Goal: Navigation & Orientation: Find specific page/section

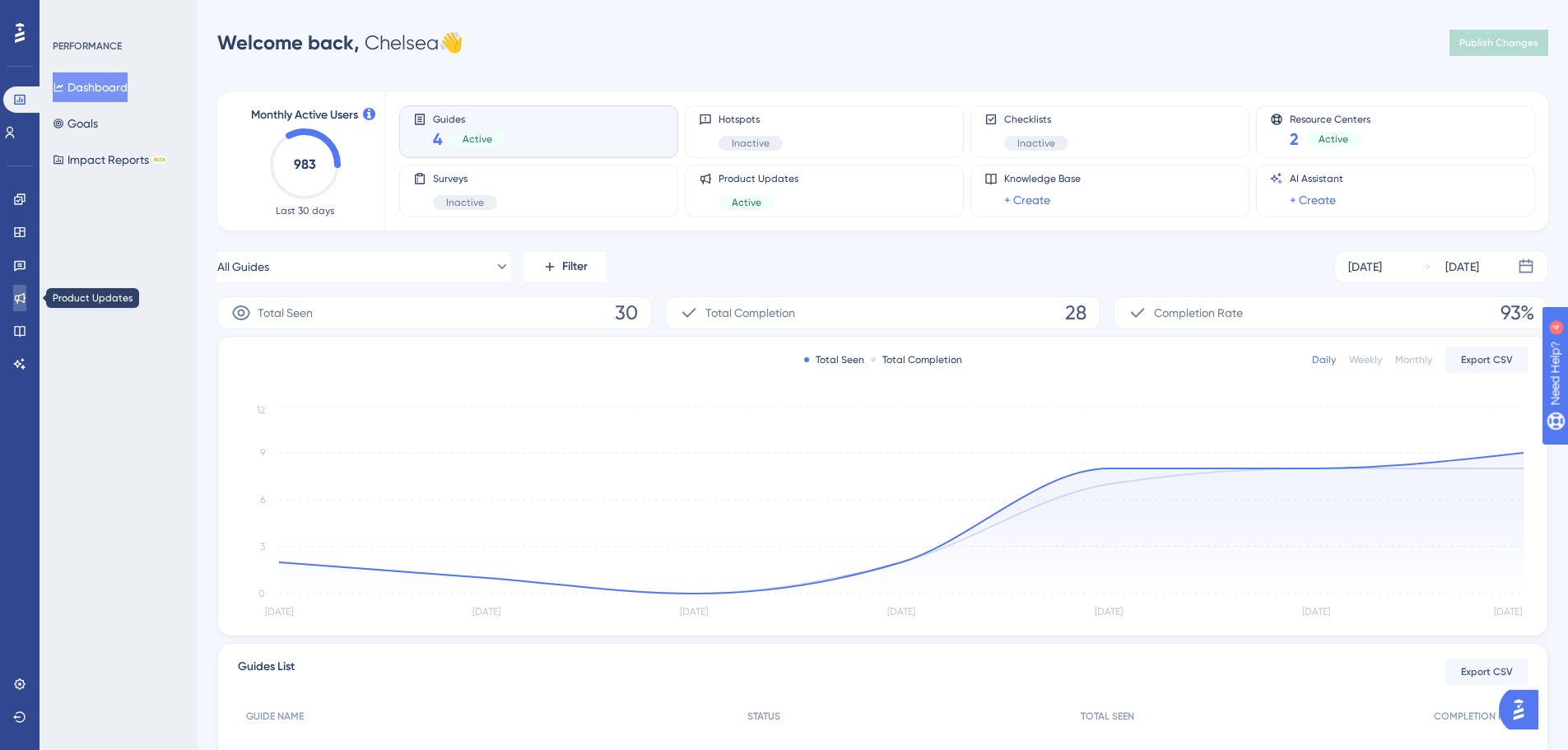
click at [13, 299] on icon at bounding box center [20, 298] width 13 height 13
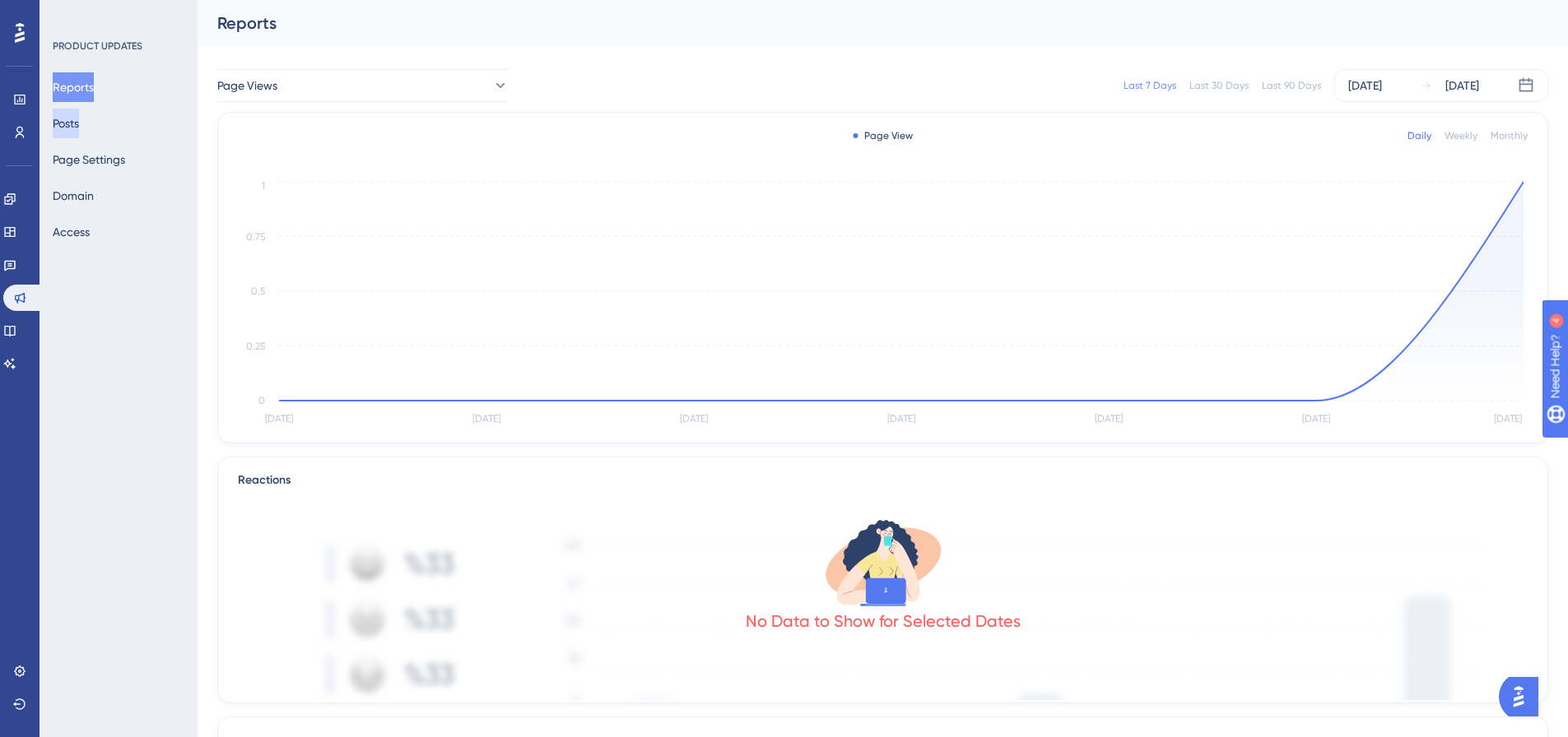
click at [79, 137] on button "Posts" at bounding box center [66, 122] width 26 height 29
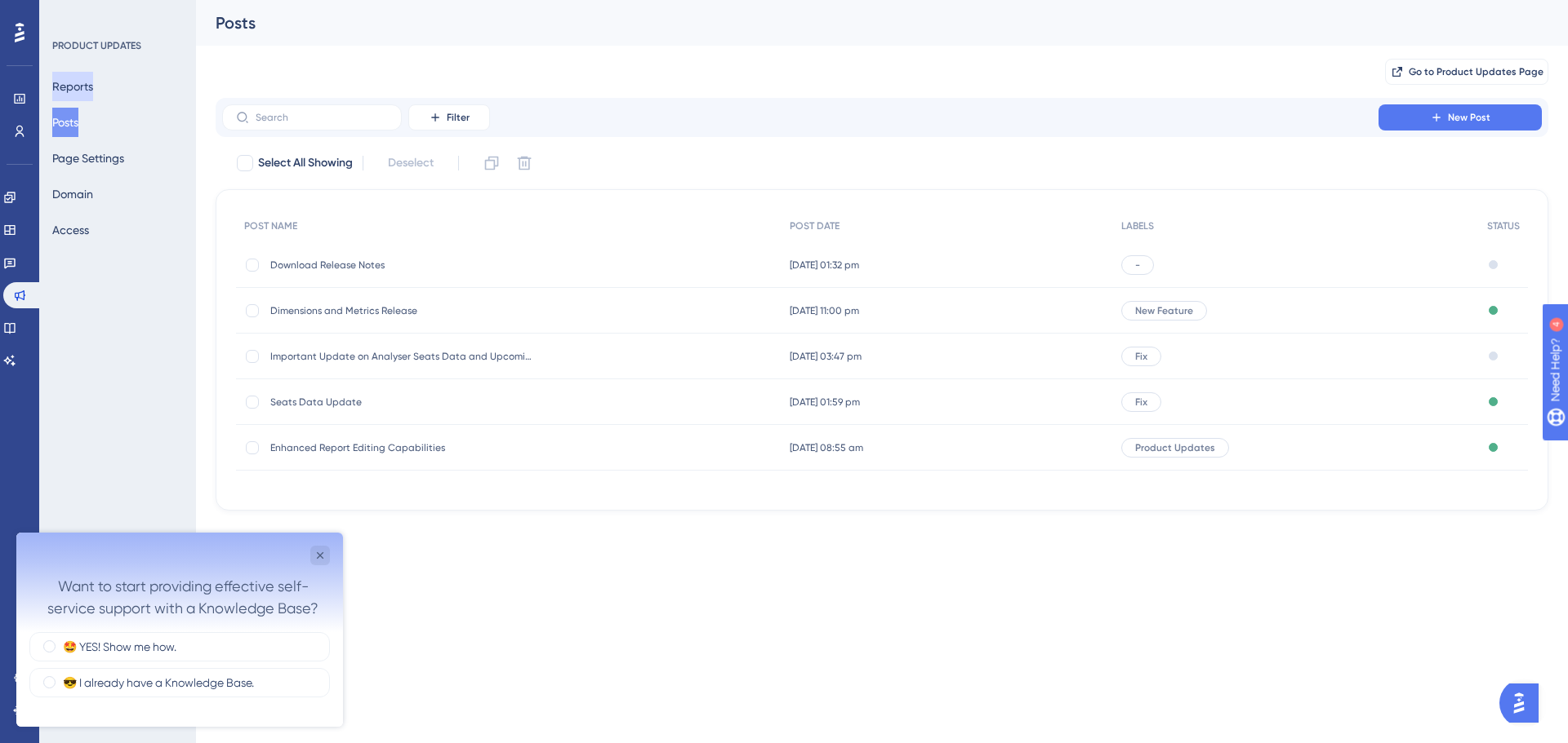
click at [82, 78] on button "Reports" at bounding box center [73, 86] width 41 height 29
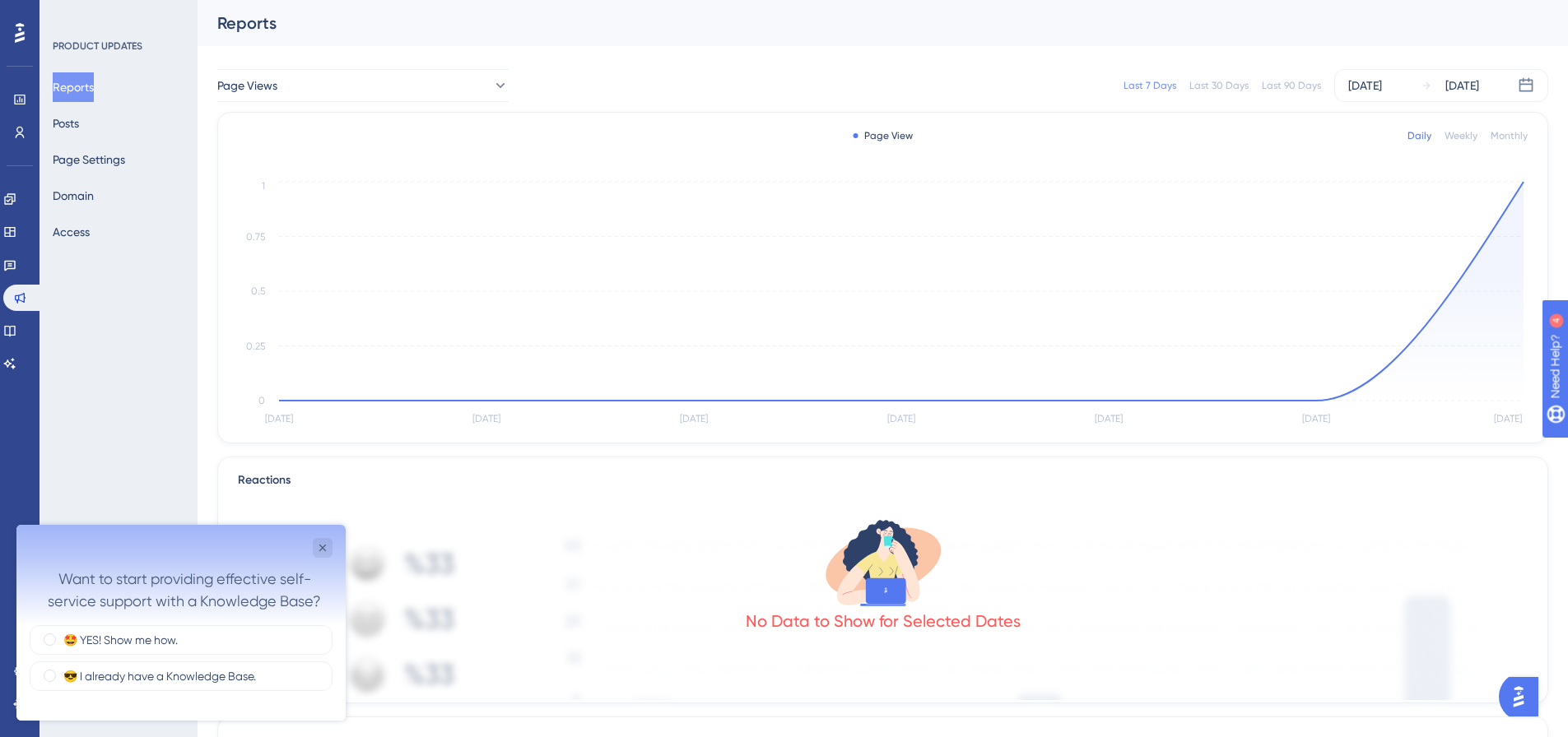
click at [1228, 79] on div "Last 30 Days" at bounding box center [1219, 86] width 59 height 13
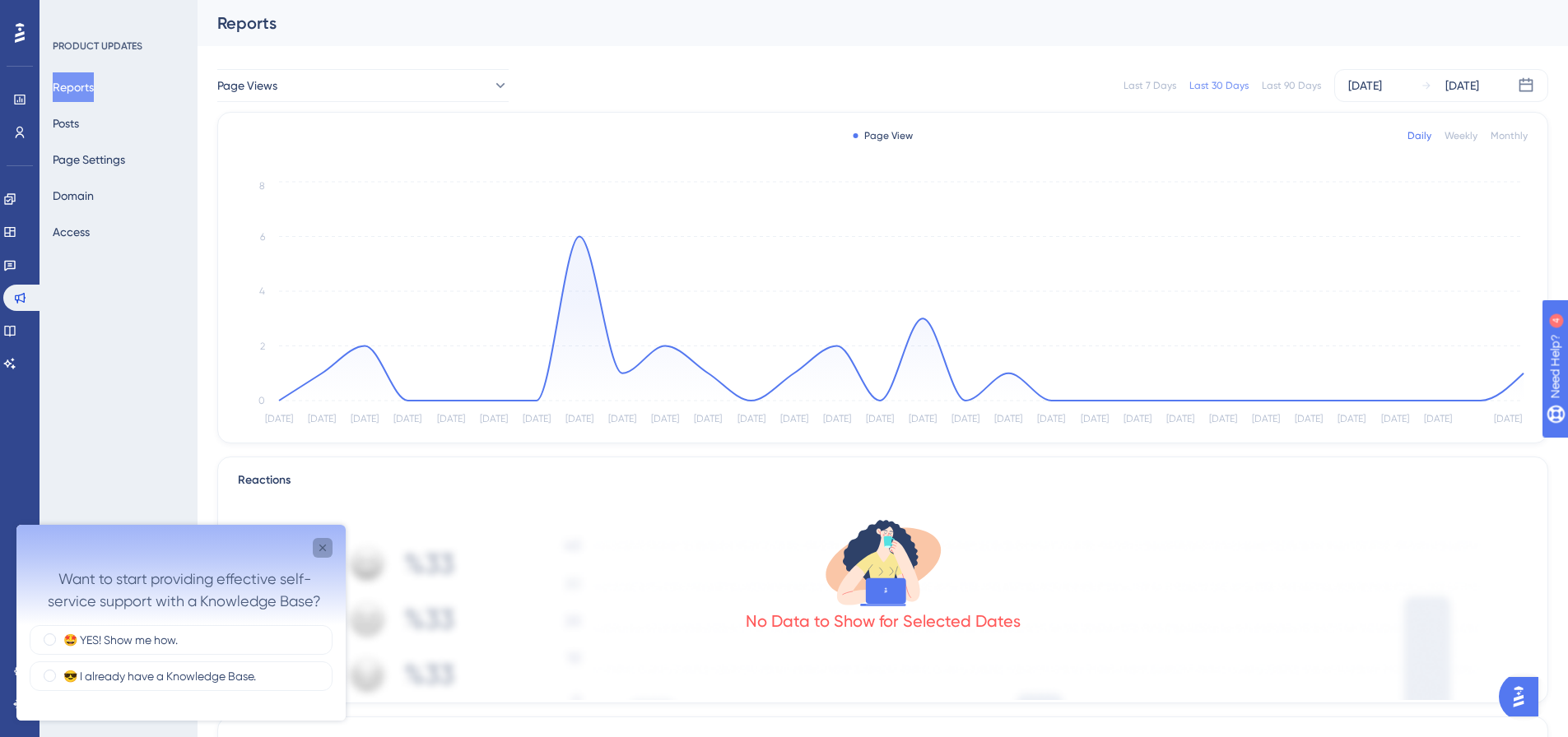
click at [330, 553] on div "Close survey" at bounding box center [322, 548] width 20 height 20
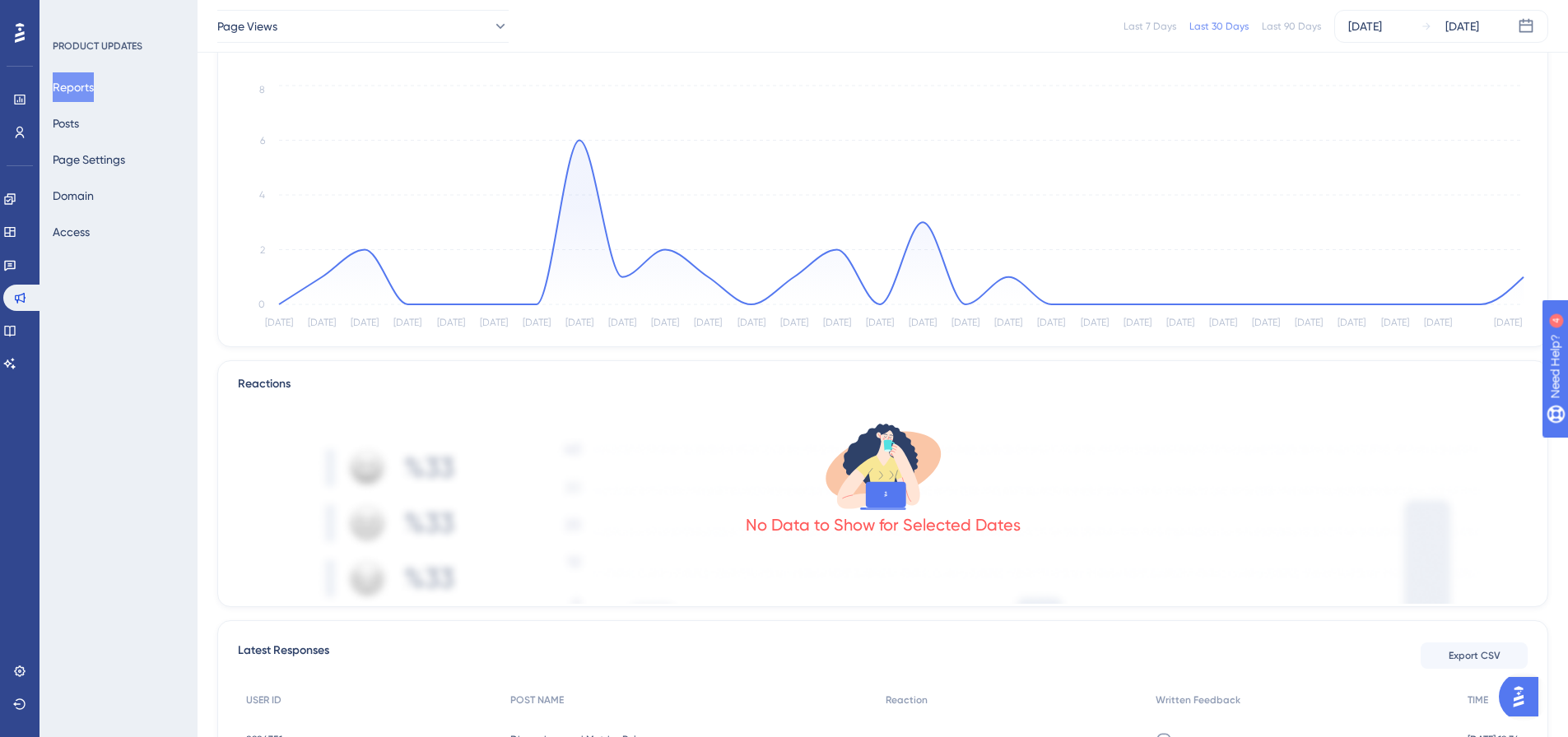
scroll to position [274, 0]
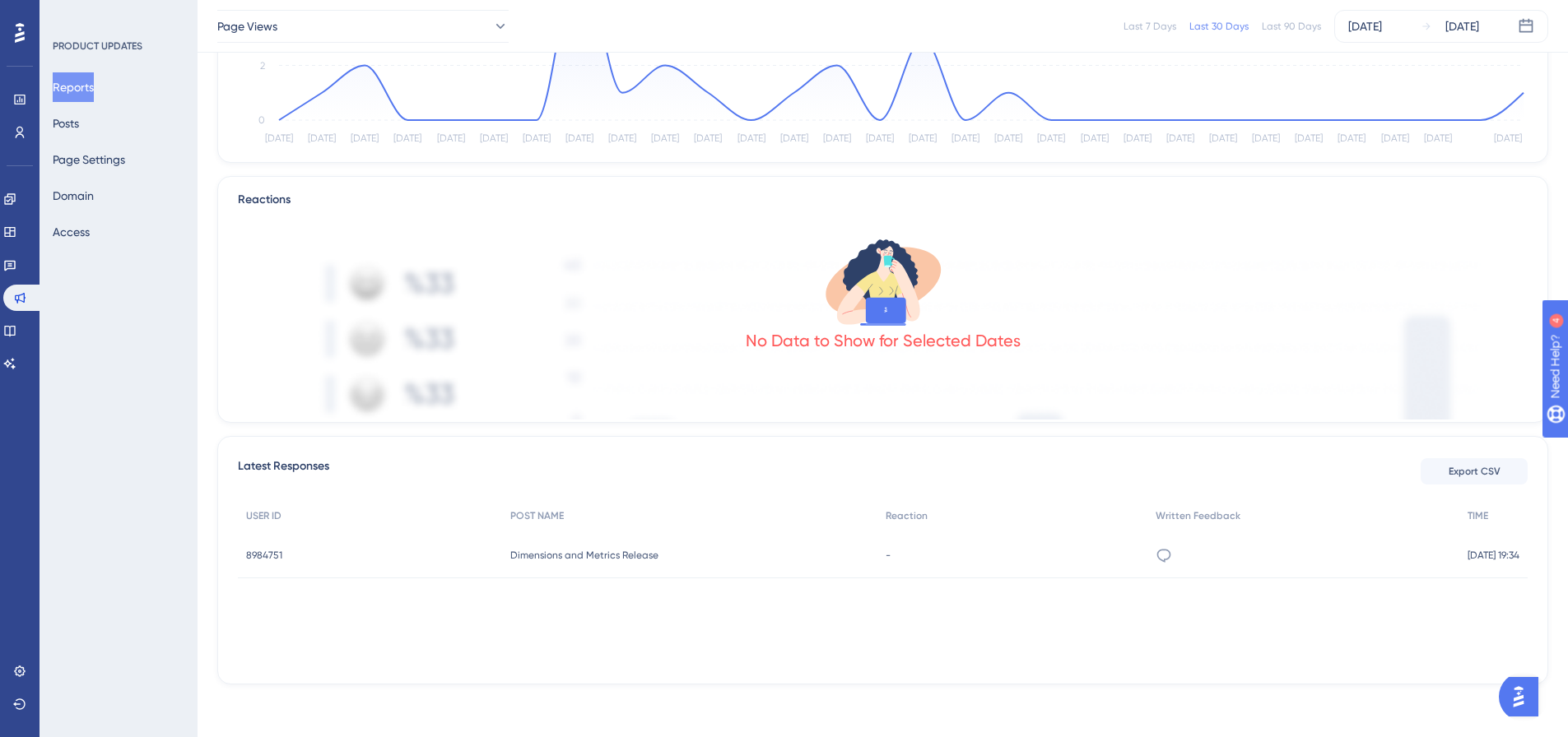
click at [255, 554] on span "8984751" at bounding box center [264, 555] width 36 height 13
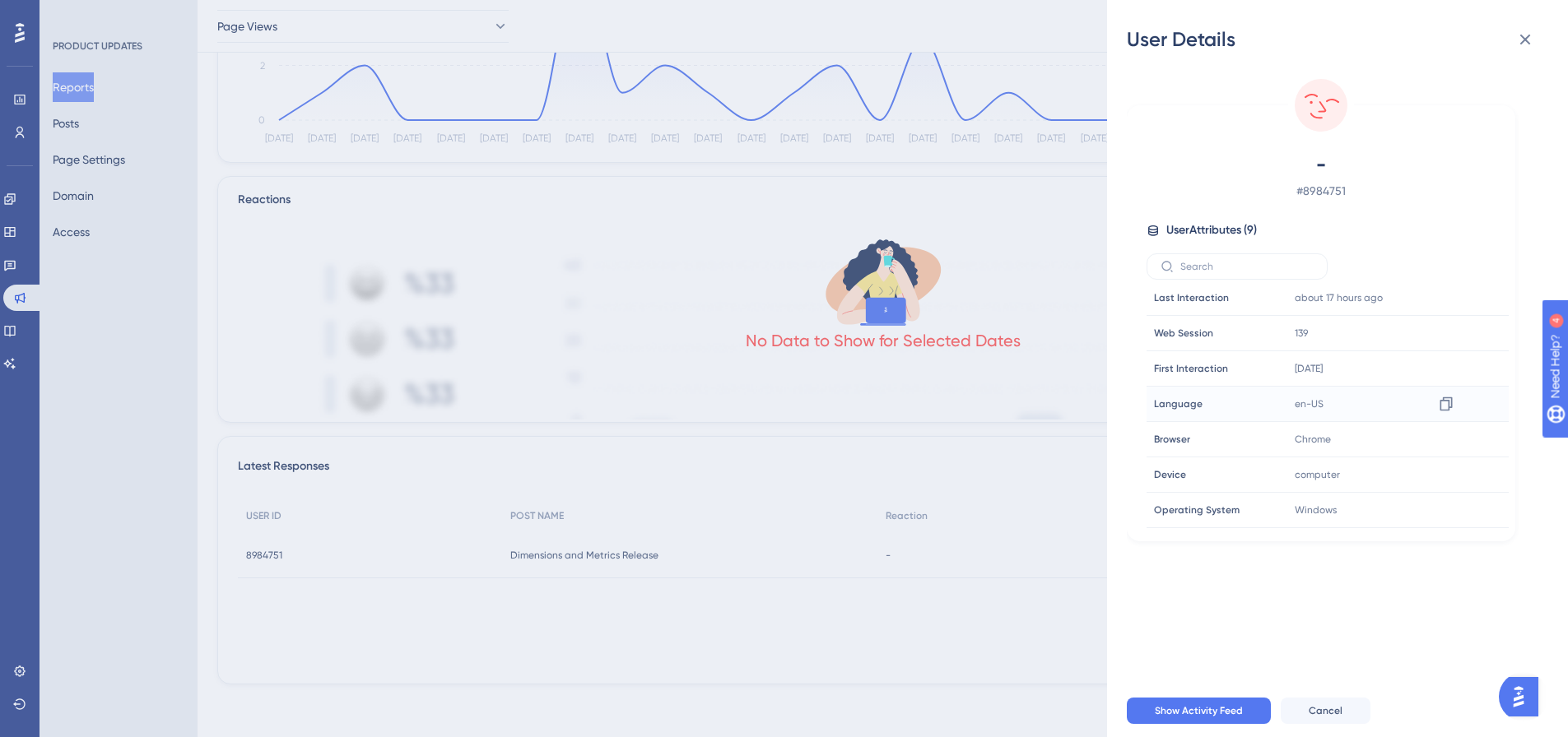
scroll to position [0, 0]
click at [1521, 36] on icon at bounding box center [1526, 40] width 10 height 10
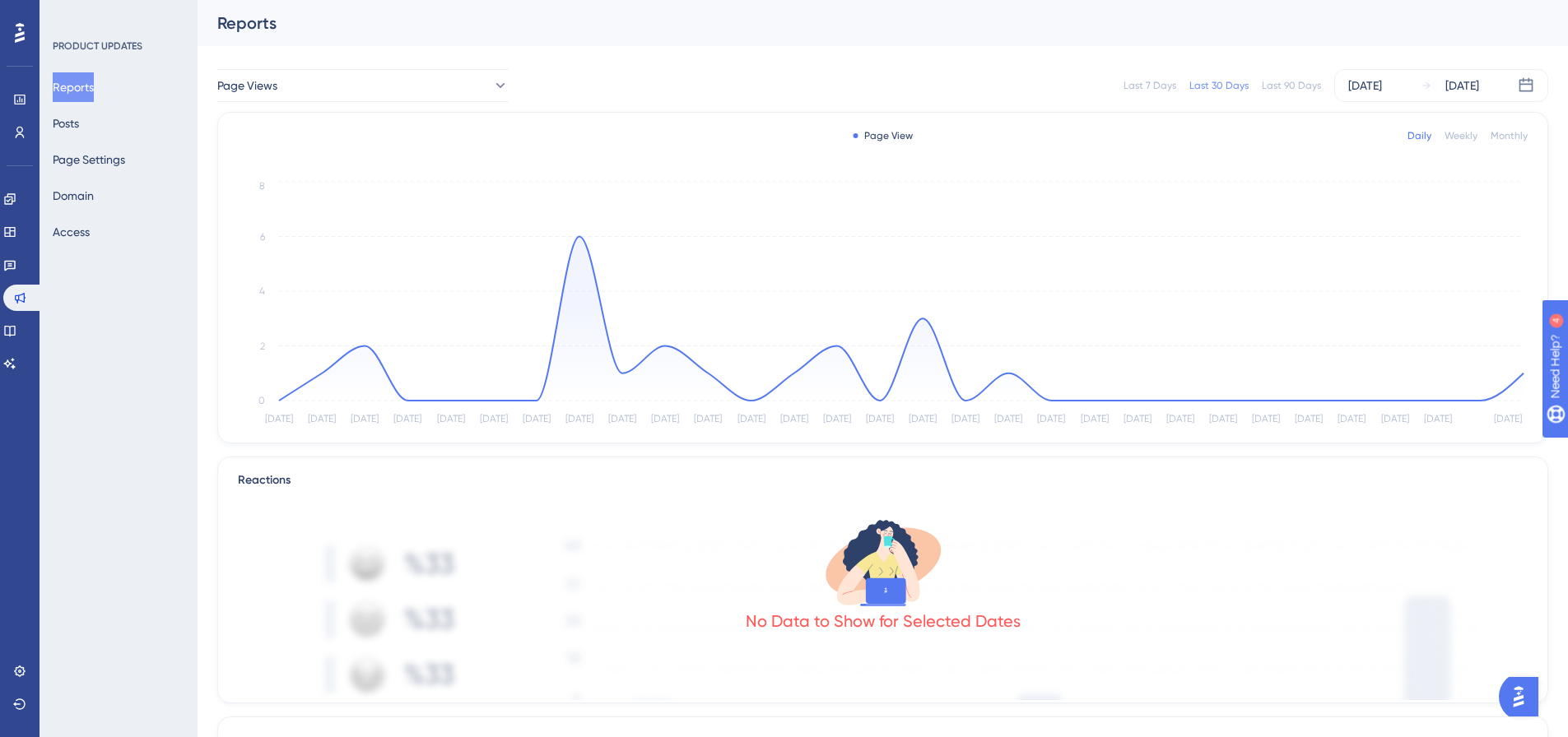
click at [1511, 128] on div "Page View Daily Weekly Monthly" at bounding box center [883, 136] width 1290 height 20
click at [1513, 131] on div "Monthly" at bounding box center [1509, 136] width 37 height 13
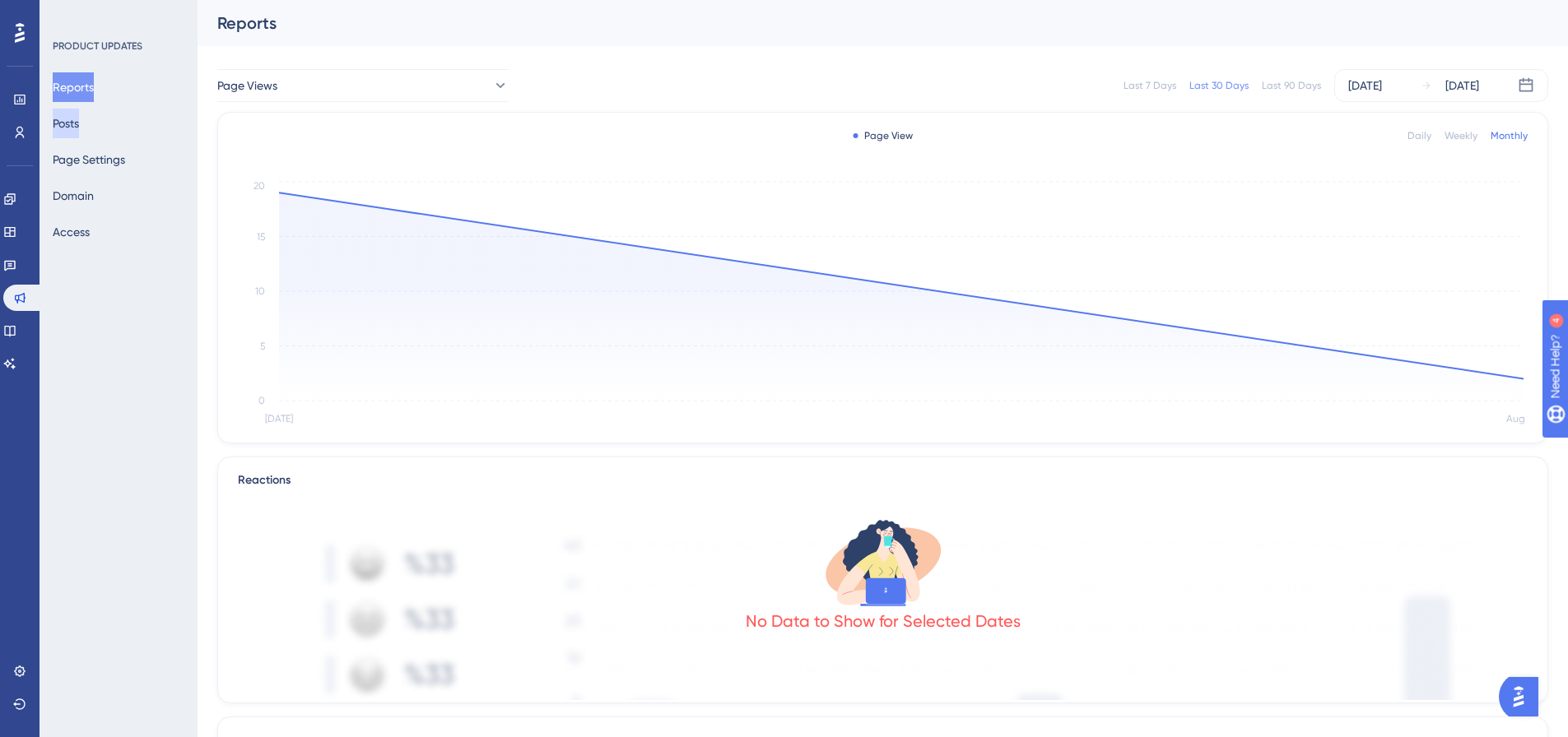
click at [79, 126] on button "Posts" at bounding box center [66, 122] width 26 height 29
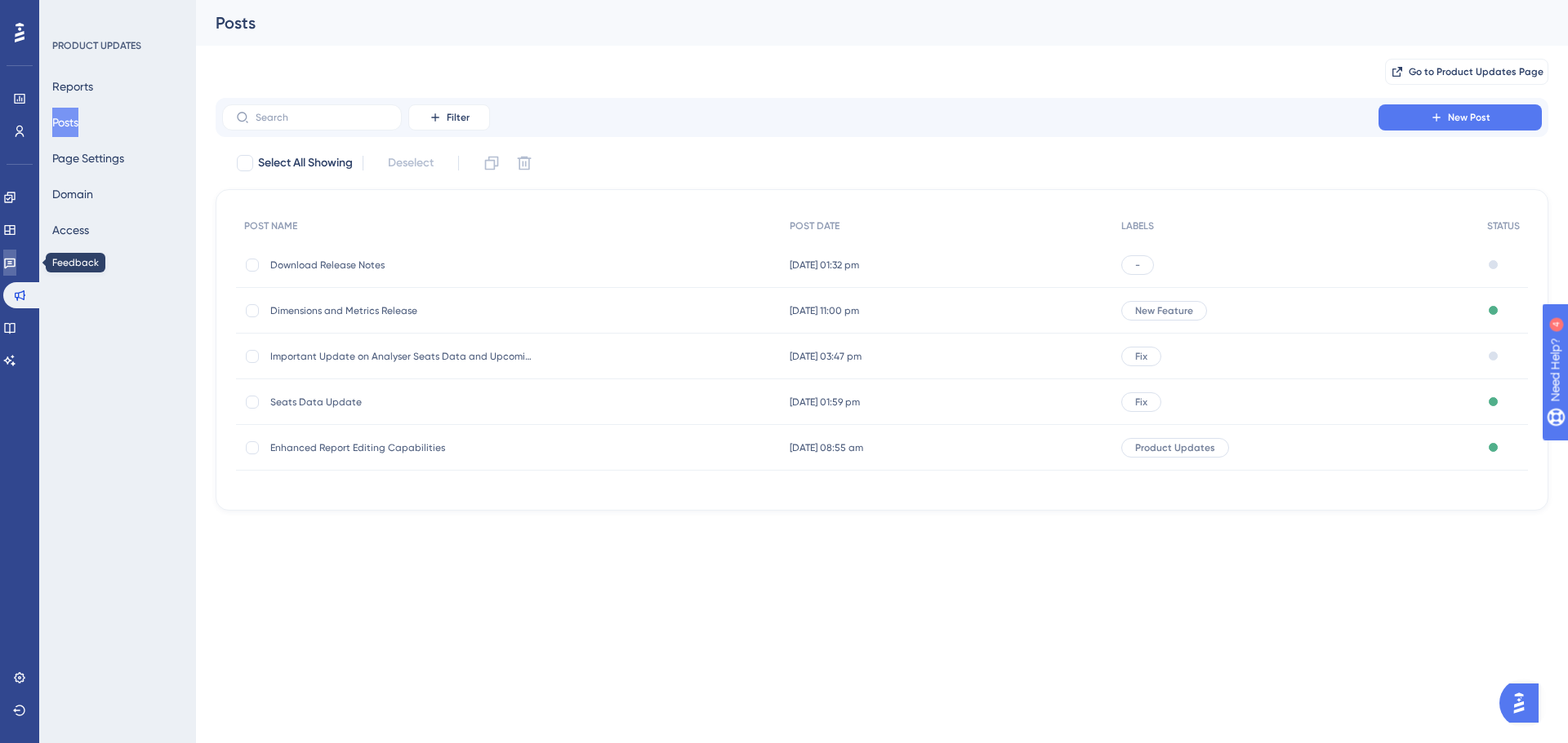
click at [13, 266] on icon at bounding box center [9, 263] width 13 height 13
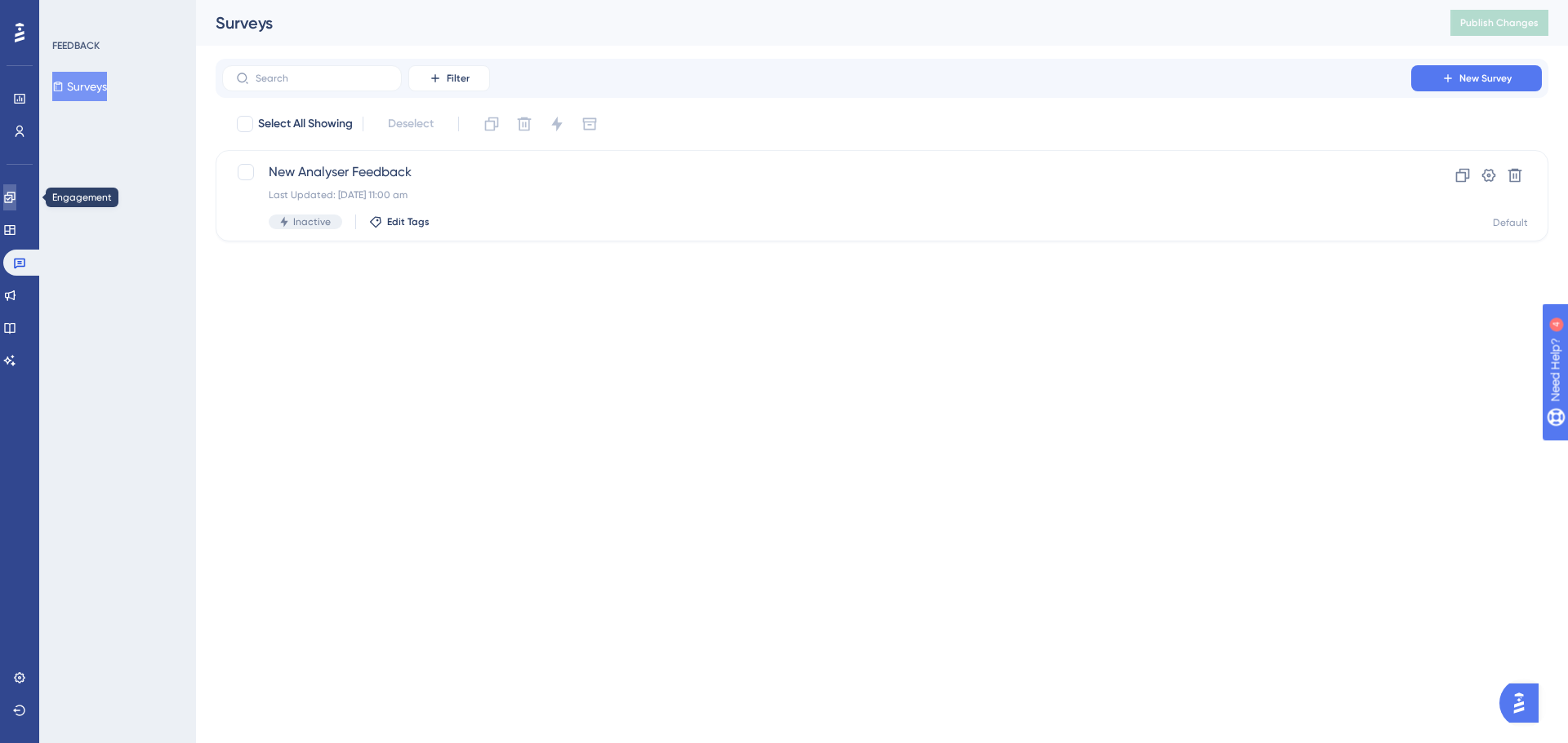
click at [16, 188] on link at bounding box center [9, 198] width 13 height 26
